Goal: Go to known website: Access a specific website the user already knows

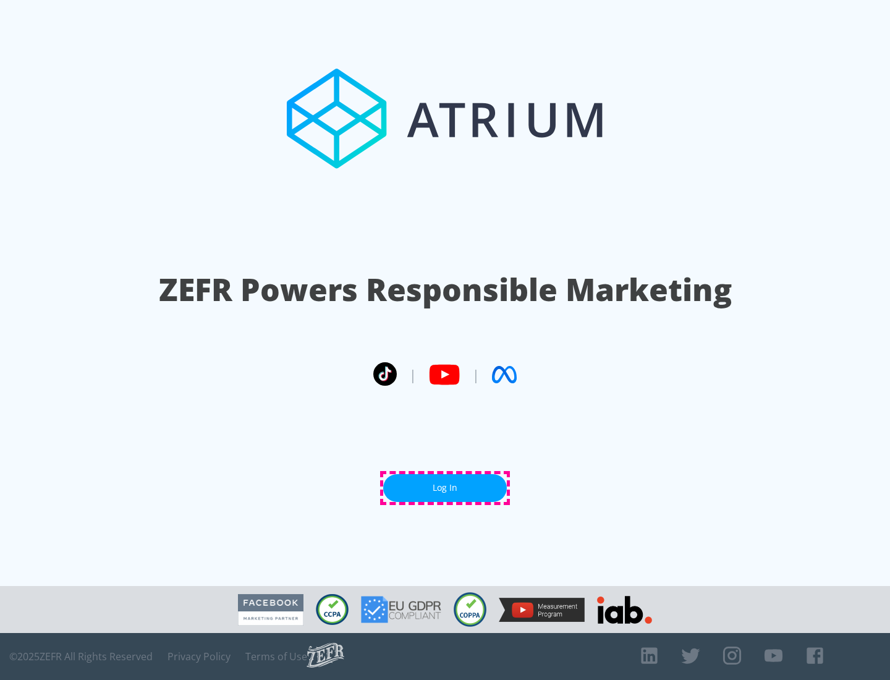
click at [445, 488] on link "Log In" at bounding box center [445, 488] width 124 height 28
